Goal: Transaction & Acquisition: Purchase product/service

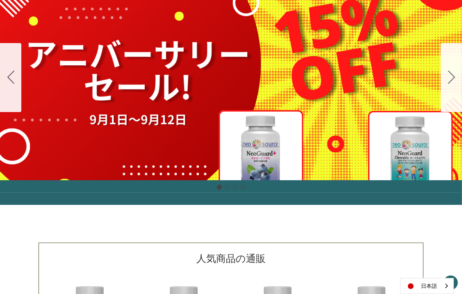
scroll to position [146, 0]
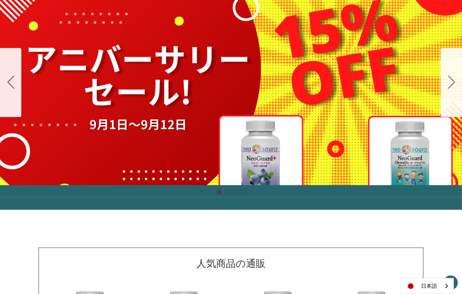
click at [448, 89] on button "Go to slide 2" at bounding box center [451, 82] width 21 height 69
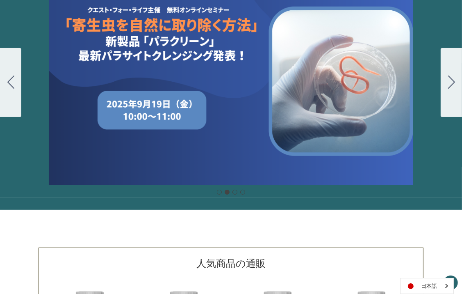
click at [448, 89] on button "Go to slide 3" at bounding box center [451, 82] width 21 height 69
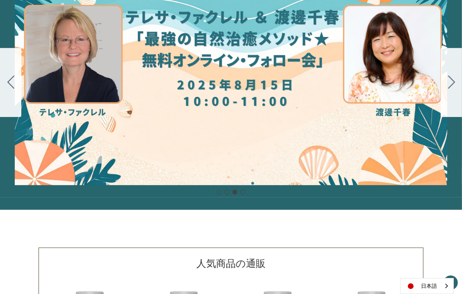
click at [448, 89] on button "Go to slide 4" at bounding box center [451, 82] width 21 height 69
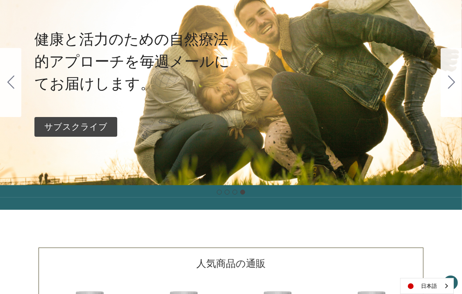
click at [448, 89] on button "Go to slide 1" at bounding box center [451, 82] width 21 height 69
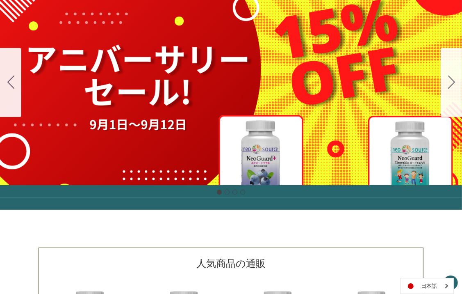
click at [285, 146] on div "細胞プロテクトセット 通常188ドル セール価格160ドル $28 OFF 2025年4月1日～4月30日 12月１日〜23日 販売中" at bounding box center [231, 82] width 462 height 205
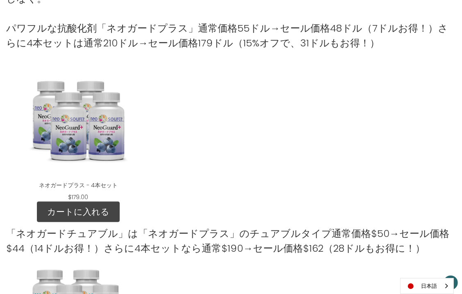
scroll to position [596, 0]
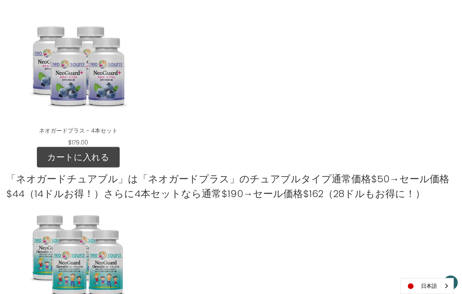
click at [87, 167] on div "「ネオガードチュアブル」は「ネオガードプラス」のチュアブルタイプ通常価格$50→セール価格$44（14ドルお得！）さらに4本セットなら通常$190→セール価格…" at bounding box center [231, 184] width 450 height 34
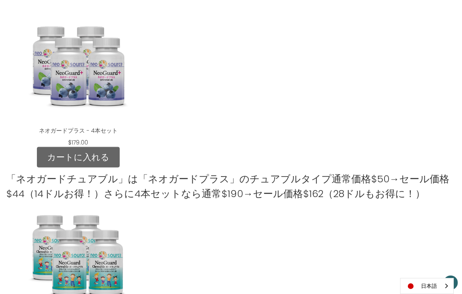
click at [79, 159] on link "カートに入れる" at bounding box center [78, 157] width 83 height 21
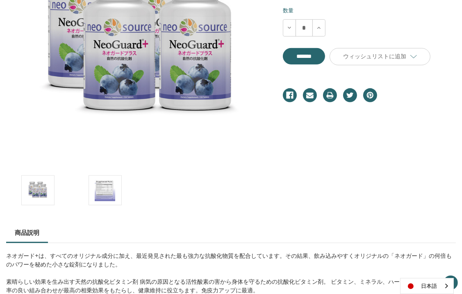
scroll to position [262, 0]
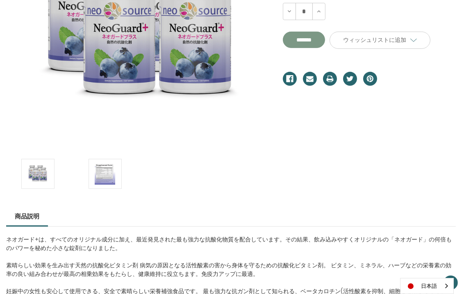
click at [312, 41] on input "**********" at bounding box center [304, 40] width 42 height 16
type input "*******"
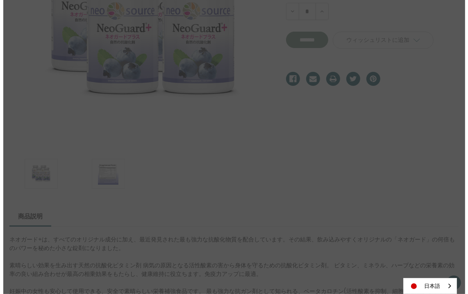
scroll to position [241, 0]
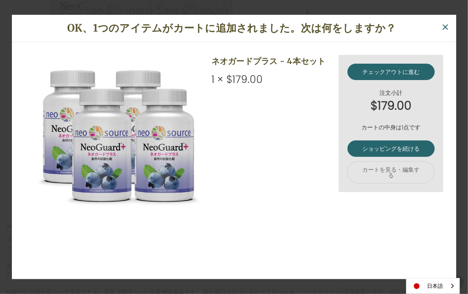
click at [435, 252] on div "チェックアウトに進む 注文小計 $179.00 カートの中身は1点です ショッピングを続ける カートを見る・編集する ネオガードプラス - 4本セット 1 ×…" at bounding box center [234, 167] width 419 height 224
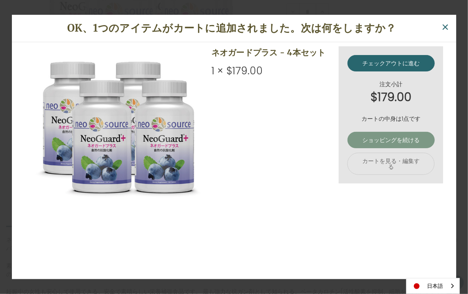
click at [377, 135] on link "ショッピングを続ける" at bounding box center [390, 140] width 87 height 16
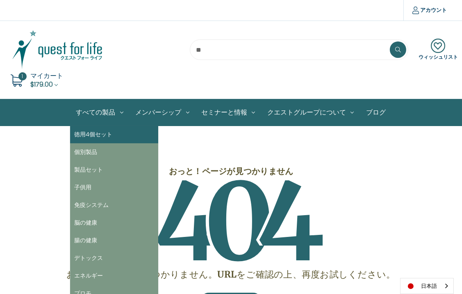
click at [100, 136] on link "徳用4個セット" at bounding box center [114, 135] width 88 height 18
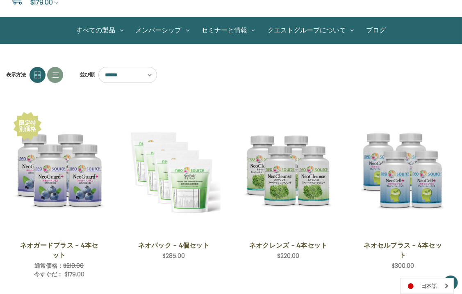
scroll to position [115, 0]
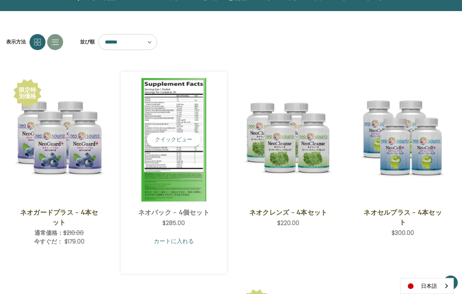
click at [174, 241] on link "カートに入れる" at bounding box center [174, 241] width 94 height 16
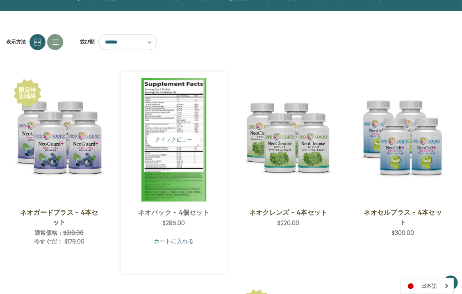
click at [174, 241] on link "カートに入れる" at bounding box center [174, 241] width 94 height 16
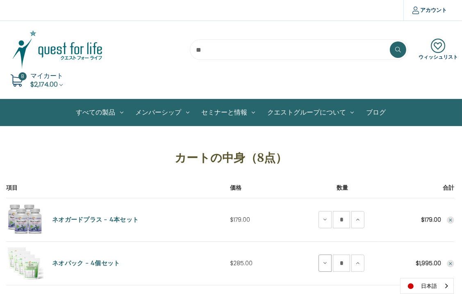
click at [327, 260] on icon at bounding box center [325, 263] width 7 height 7
click at [327, 262] on icon at bounding box center [325, 263] width 7 height 7
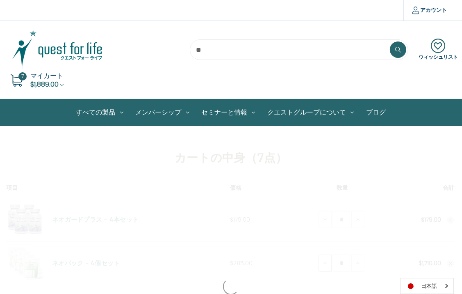
click at [327, 262] on div at bounding box center [231, 286] width 462 height 292
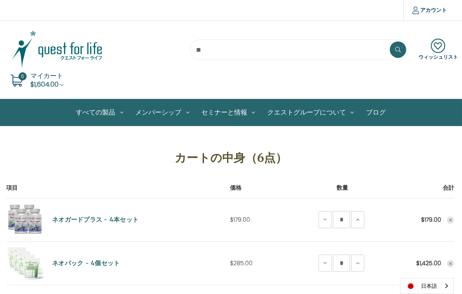
click at [451, 264] on icon "Remove NeoPak - 4 Save Set from cart" at bounding box center [450, 263] width 5 height 5
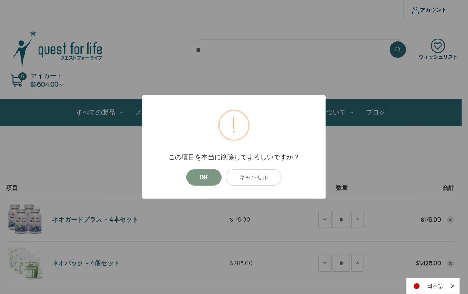
click at [210, 176] on button "OK" at bounding box center [204, 177] width 35 height 16
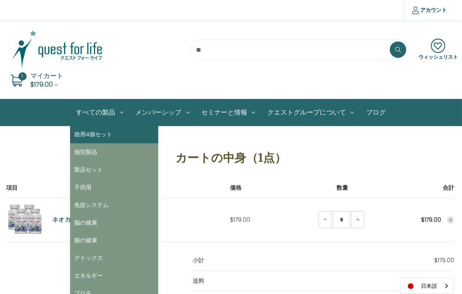
click at [96, 131] on link "徳用4個セット" at bounding box center [114, 135] width 88 height 18
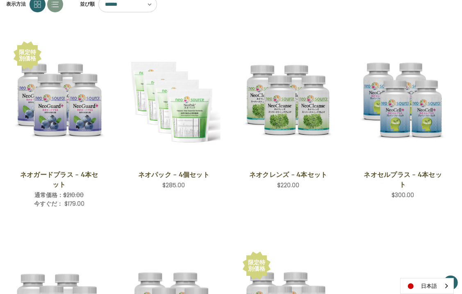
scroll to position [180, 0]
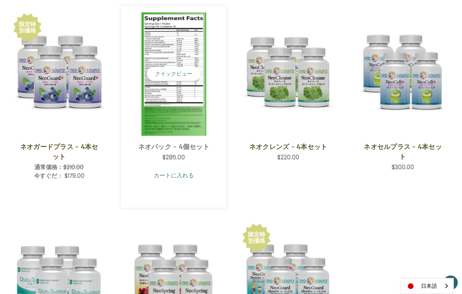
click at [179, 174] on link "カートに入れる" at bounding box center [174, 175] width 94 height 16
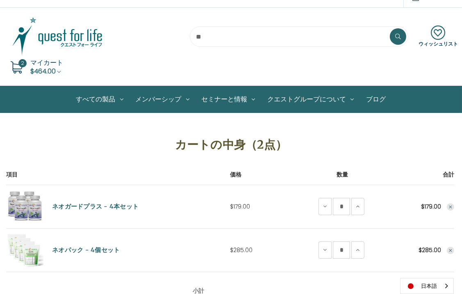
scroll to position [11, 0]
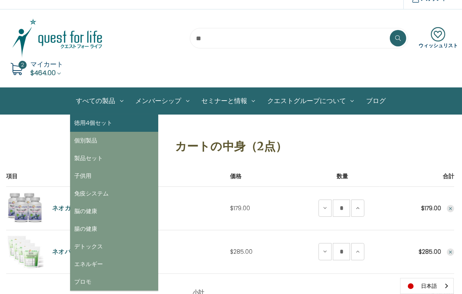
click at [104, 122] on link "徳用4個セット" at bounding box center [114, 123] width 88 height 18
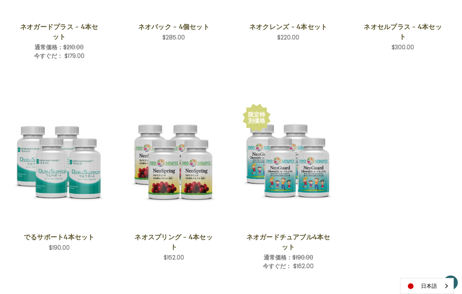
scroll to position [366, 0]
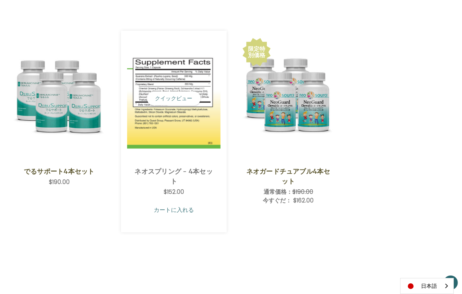
click at [169, 209] on link "カートに入れる" at bounding box center [174, 210] width 94 height 16
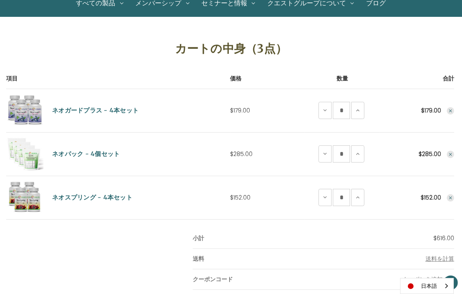
scroll to position [175, 0]
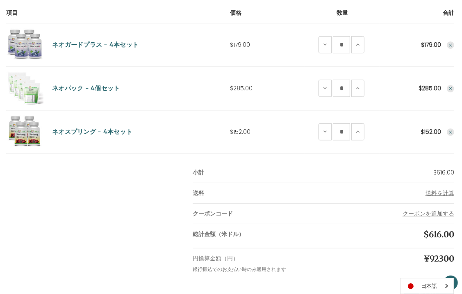
click at [450, 132] on use "Remove NeoSpring - 4 Save Set from cart" at bounding box center [451, 131] width 3 height 3
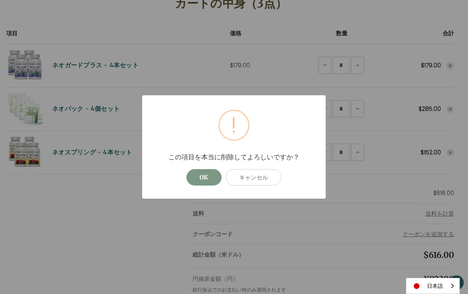
click at [208, 178] on button "OK" at bounding box center [204, 177] width 35 height 16
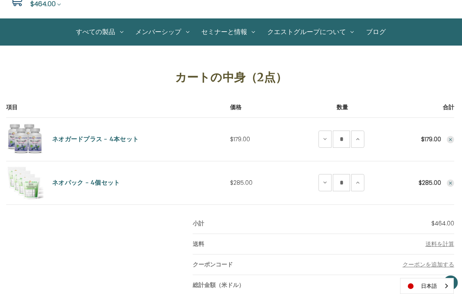
scroll to position [74, 0]
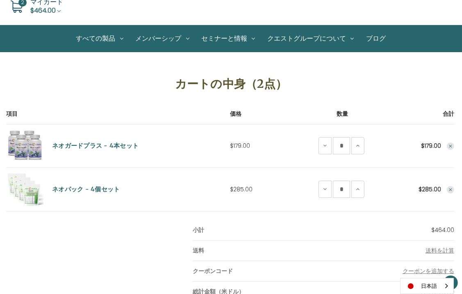
click at [133, 91] on h1 "カートの中身（2点）" at bounding box center [231, 83] width 450 height 17
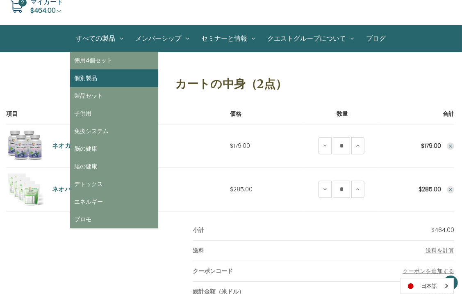
click at [91, 78] on link "個別製品" at bounding box center [114, 78] width 88 height 18
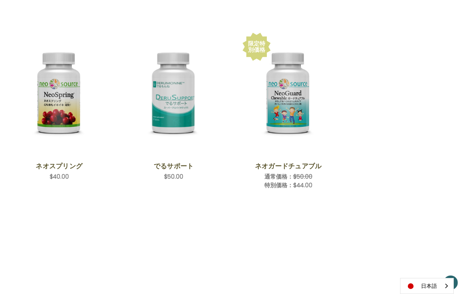
scroll to position [382, 0]
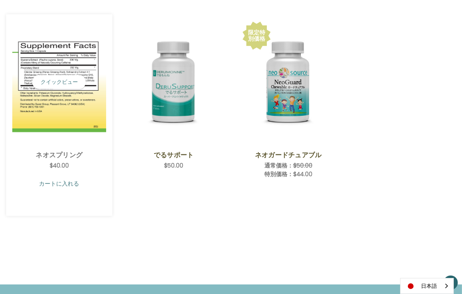
click at [64, 181] on link "カートに入れる" at bounding box center [59, 184] width 94 height 16
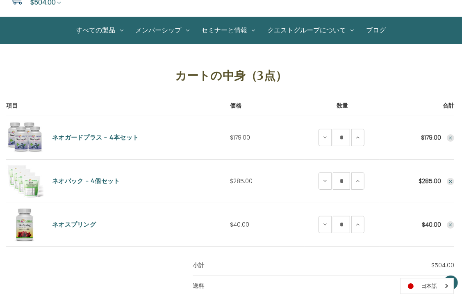
scroll to position [126, 0]
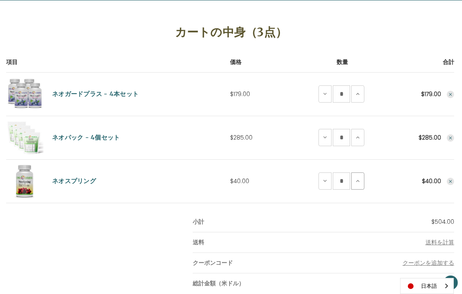
click at [359, 179] on icon at bounding box center [358, 181] width 7 height 7
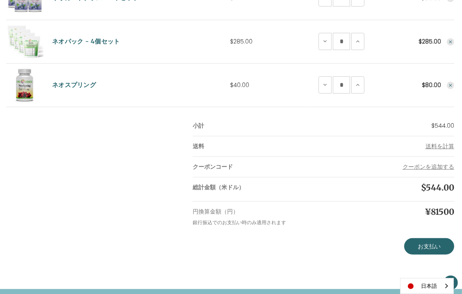
scroll to position [220, 0]
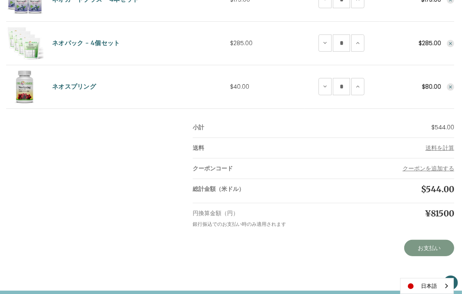
click at [435, 247] on link "お支払い" at bounding box center [429, 248] width 50 height 16
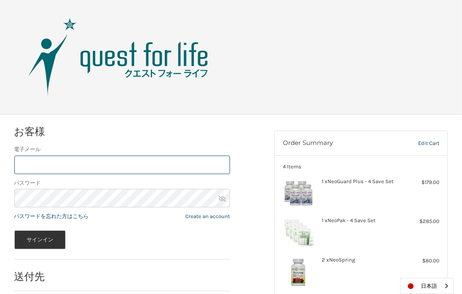
scroll to position [56, 0]
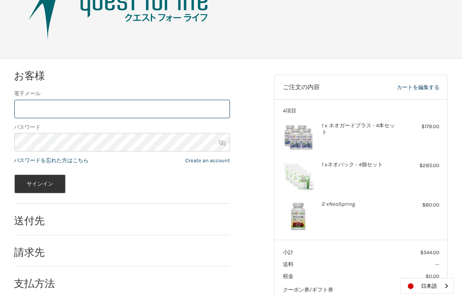
type input "**********"
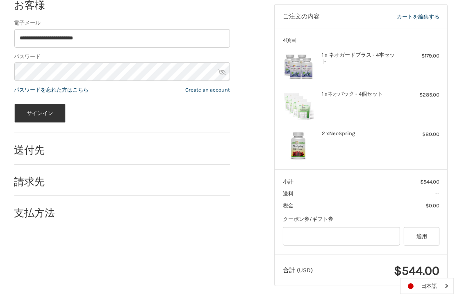
scroll to position [134, 0]
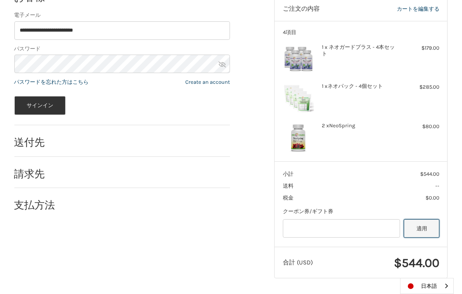
click at [425, 228] on button "適用" at bounding box center [422, 228] width 36 height 18
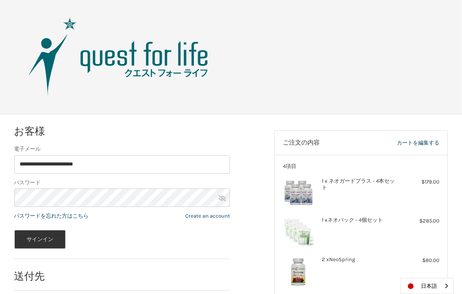
scroll to position [0, 0]
click at [418, 140] on link "カートを編集する" at bounding box center [398, 143] width 84 height 8
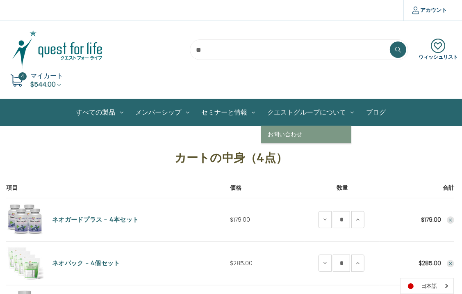
click at [303, 116] on link "クエストグループについて" at bounding box center [310, 112] width 99 height 26
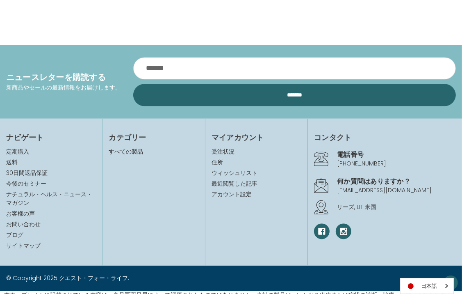
scroll to position [1173, 0]
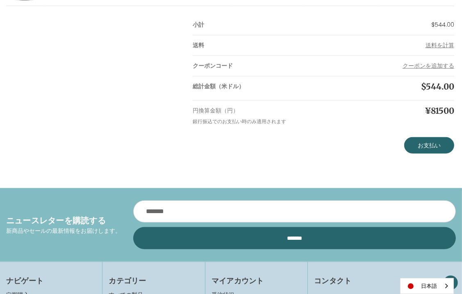
scroll to position [333, 0]
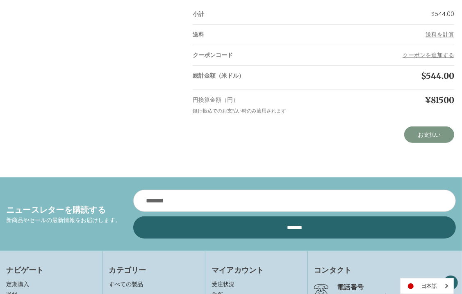
click at [438, 131] on link "お支払い" at bounding box center [429, 134] width 50 height 16
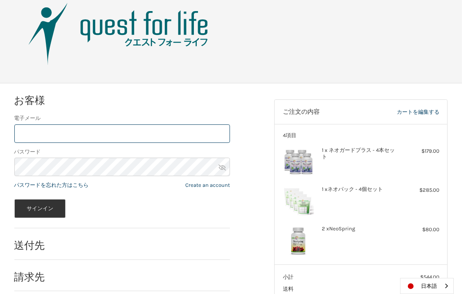
scroll to position [56, 0]
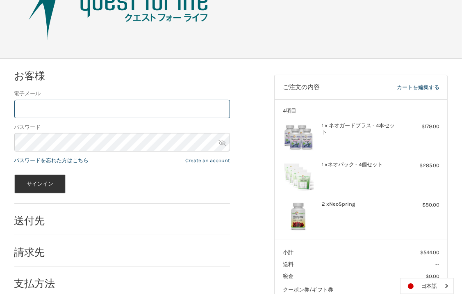
type input "**********"
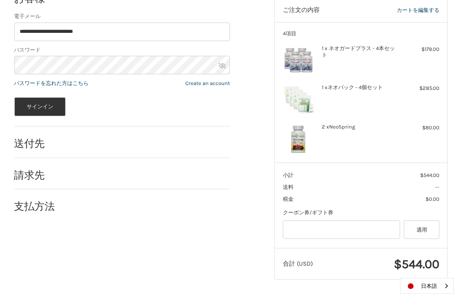
scroll to position [134, 0]
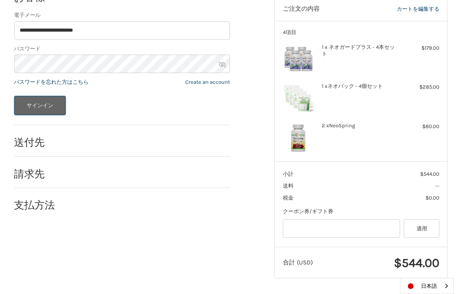
click at [51, 105] on button "サインイン" at bounding box center [40, 105] width 52 height 19
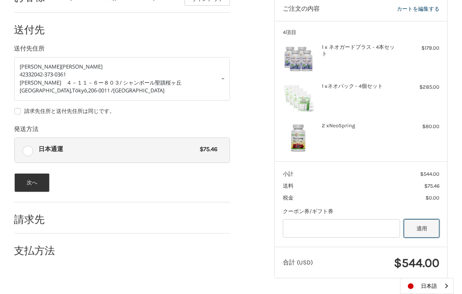
click at [423, 229] on button "適用" at bounding box center [422, 228] width 36 height 18
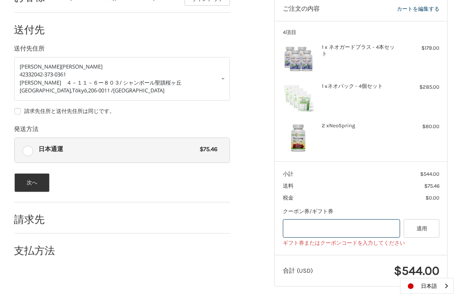
click at [304, 226] on input "Gift Certificate or Coupon Code" at bounding box center [341, 228] width 117 height 18
click at [365, 193] on section "小計 $544.00 送料 $75.46 税金 $0.00 クーポン券/ギフト券 ギフト券またはクーポンコード 適用 ギフト券またはクーポンコードを入力してく…" at bounding box center [361, 207] width 173 height 93
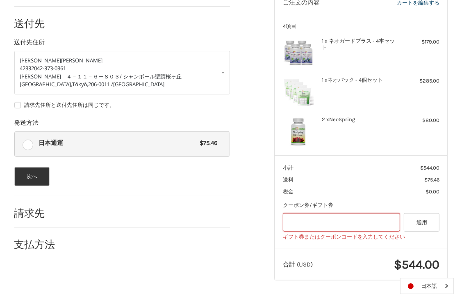
scroll to position [142, 0]
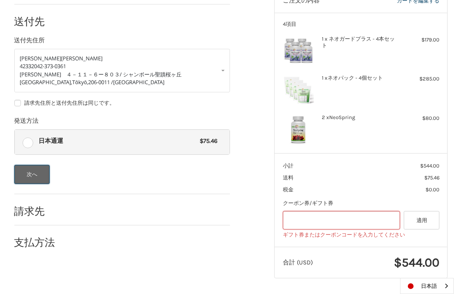
click at [34, 174] on button "次へ" at bounding box center [32, 174] width 36 height 19
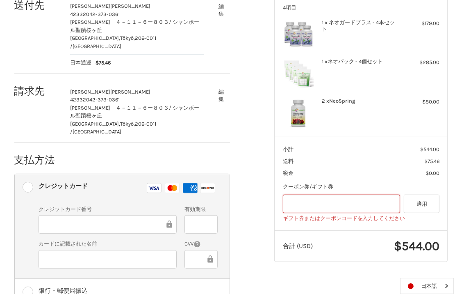
scroll to position [231, 0]
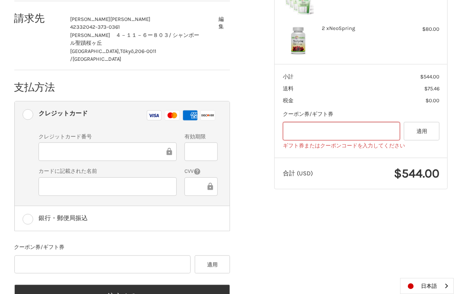
click at [26, 122] on li "クレジットカード Visa マスター アメックス ディスカバー クレジットカード クレジットカード番号 有効期限 カードに記載された名前 CVV" at bounding box center [122, 153] width 215 height 105
click at [26, 141] on li "クレジットカード Visa マスター アメックス ディスカバー クレジットカード クレジットカード番号 有効期限 カードに記載された名前 CVV" at bounding box center [122, 153] width 215 height 105
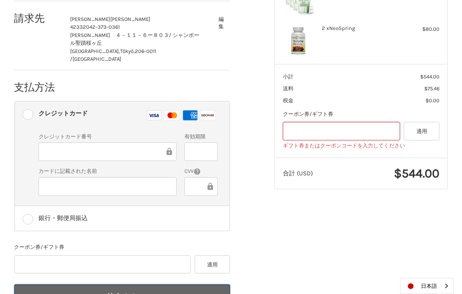
click at [159, 284] on button "注文する" at bounding box center [122, 295] width 216 height 23
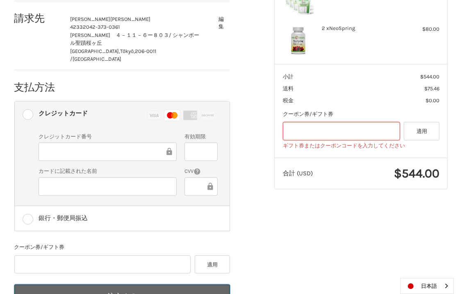
click at [61, 284] on button "注文する" at bounding box center [122, 295] width 216 height 23
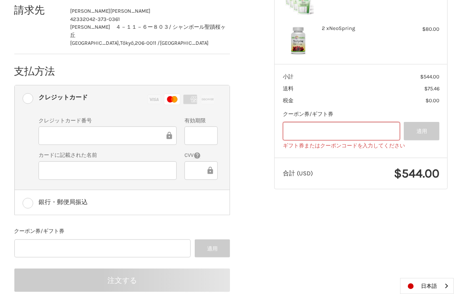
scroll to position [49, 0]
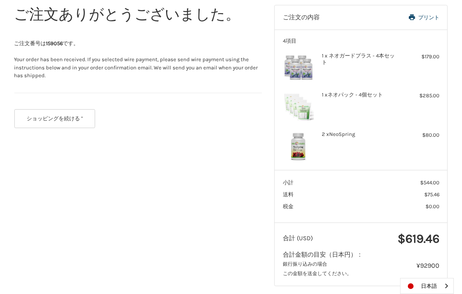
scroll to position [133, 0]
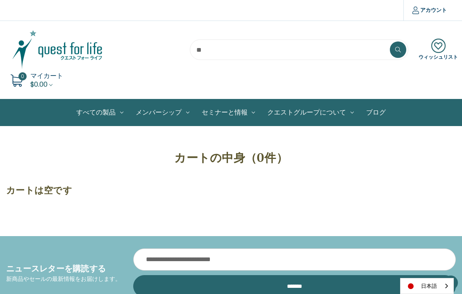
scroll to position [205, 0]
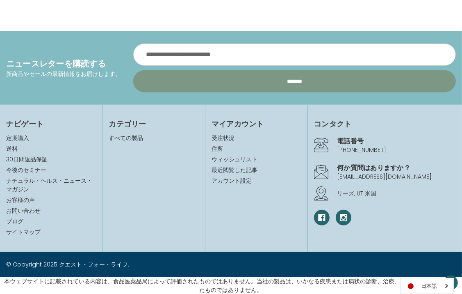
click at [206, 80] on input "*******" at bounding box center [294, 81] width 323 height 22
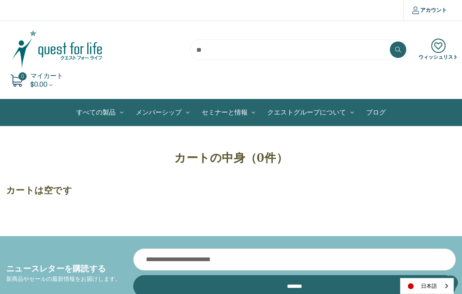
scroll to position [205, 0]
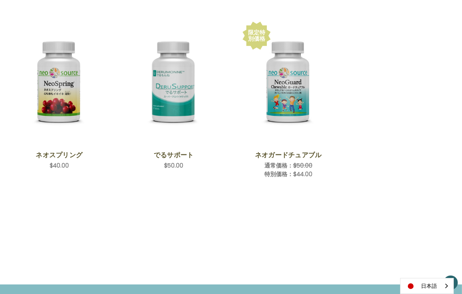
scroll to position [382, 0]
